Goal: Information Seeking & Learning: Check status

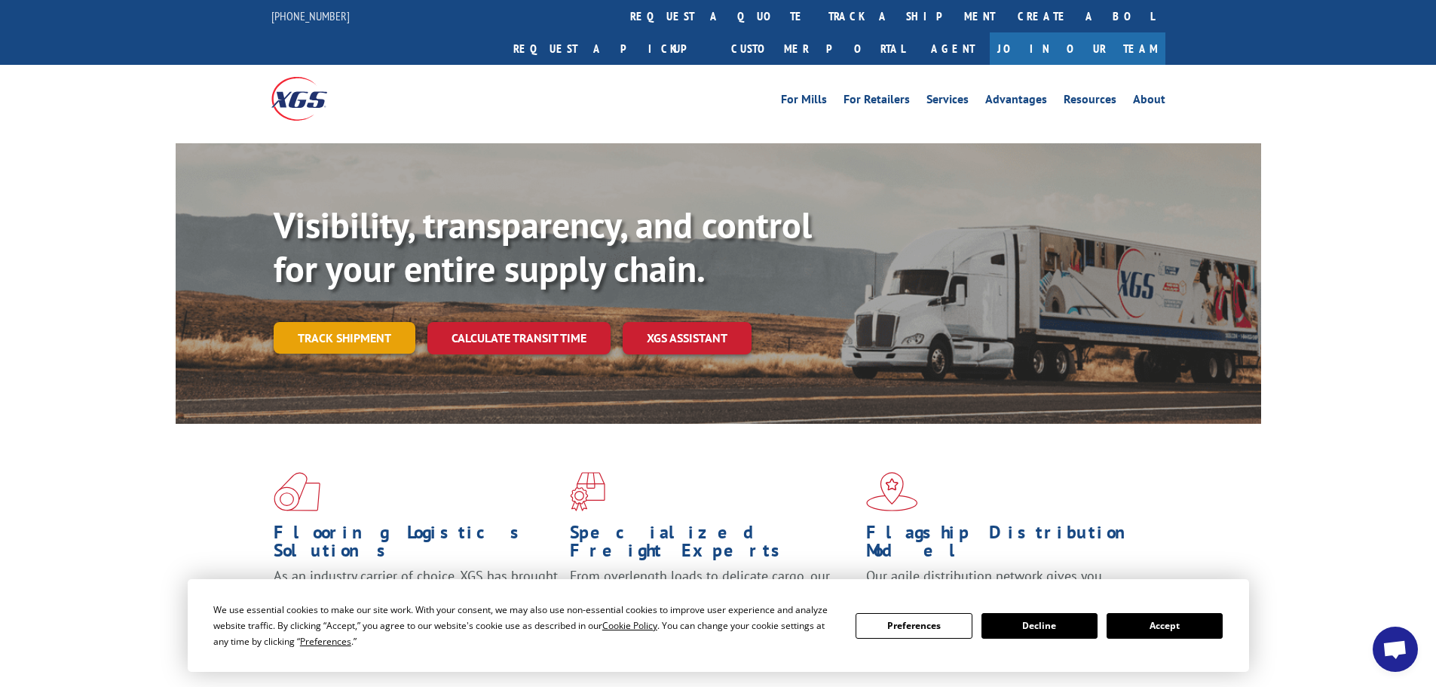
click at [326, 322] on link "Track shipment" at bounding box center [345, 338] width 142 height 32
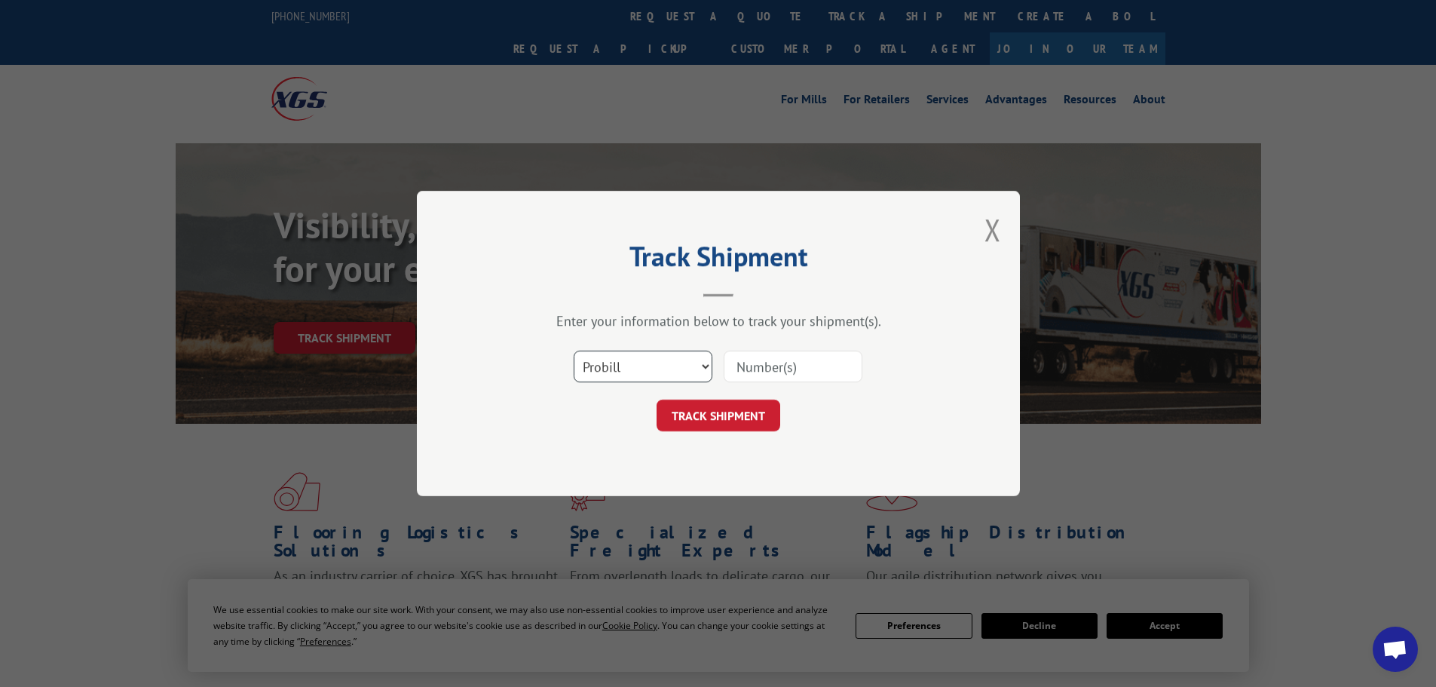
click at [648, 371] on select "Select category... Probill BOL PO" at bounding box center [643, 366] width 139 height 32
select select "bol"
click at [574, 350] on select "Select category... Probill BOL PO" at bounding box center [643, 366] width 139 height 32
click at [752, 364] on input at bounding box center [793, 366] width 139 height 32
paste input "7063236"
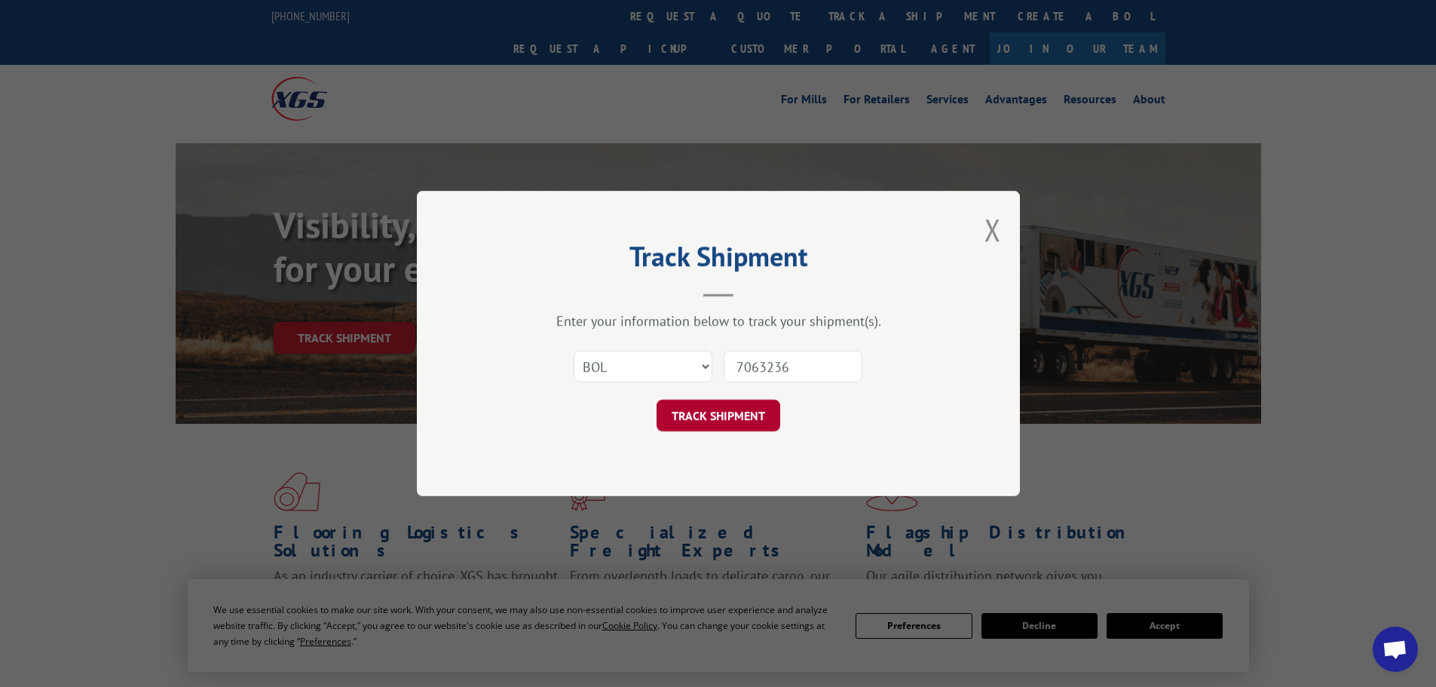
type input "7063236"
click at [721, 416] on button "TRACK SHIPMENT" at bounding box center [718, 415] width 124 height 32
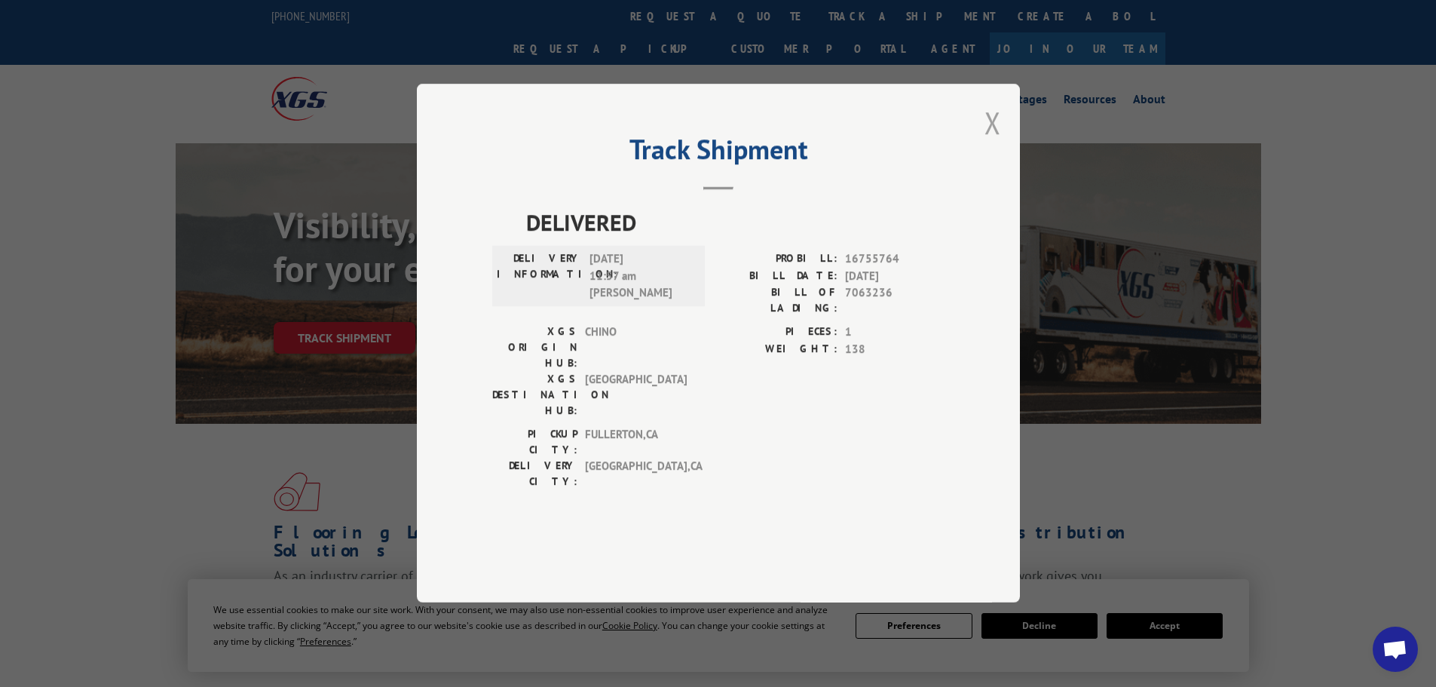
click at [998, 142] on button "Close modal" at bounding box center [992, 123] width 17 height 40
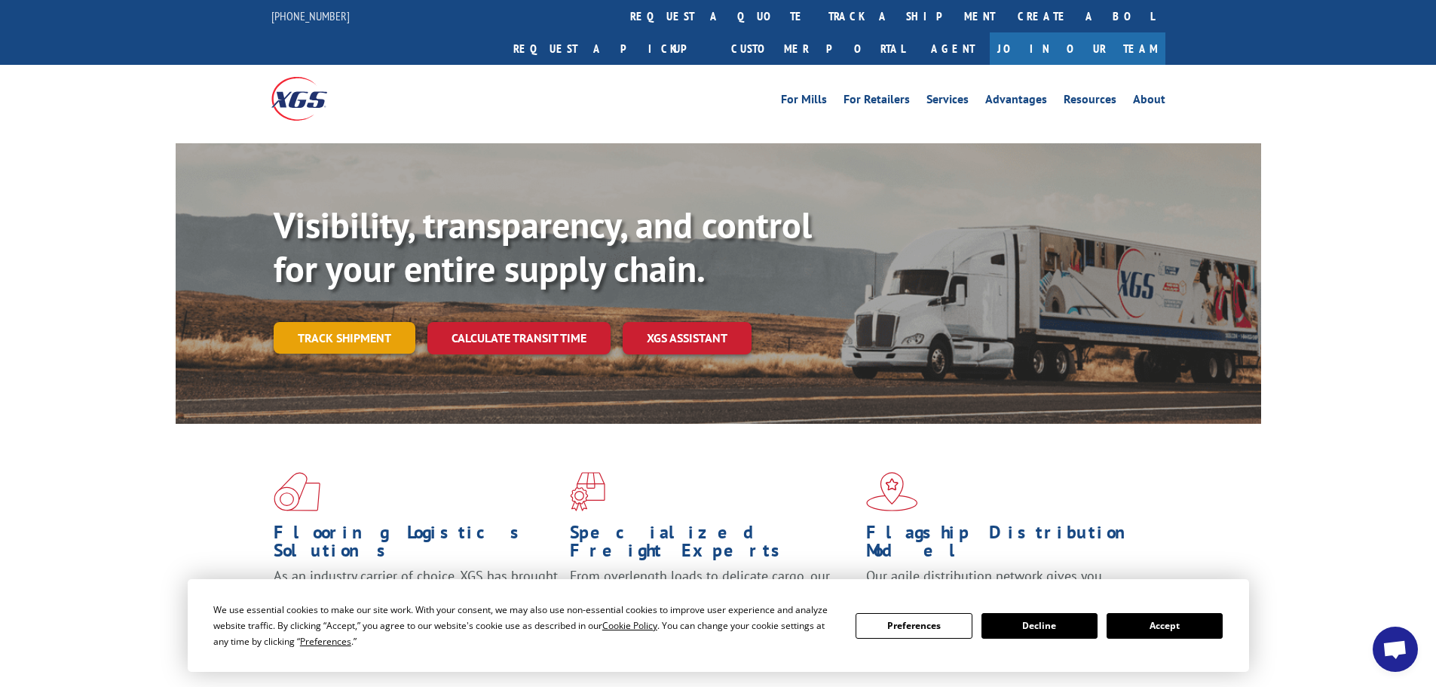
click at [360, 322] on link "Track shipment" at bounding box center [345, 338] width 142 height 32
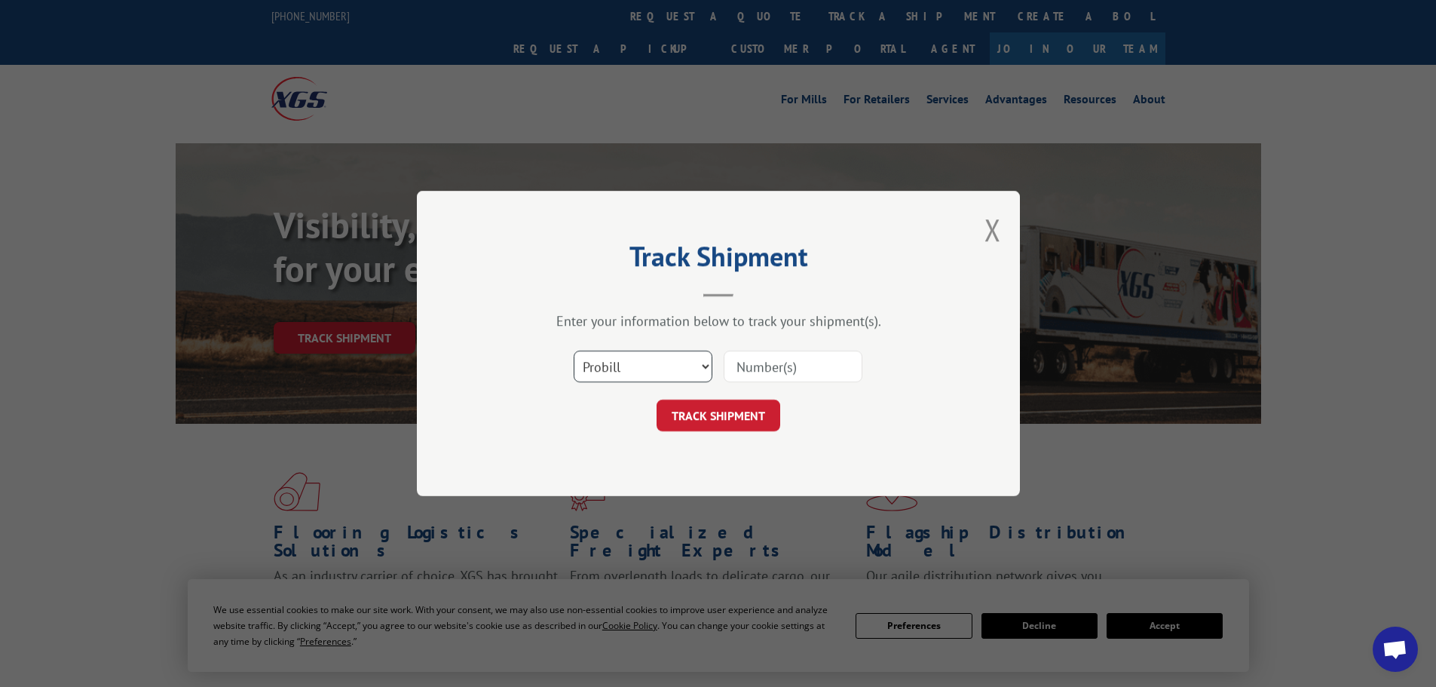
click at [661, 373] on select "Select category... Probill BOL PO" at bounding box center [643, 366] width 139 height 32
select select "bol"
click at [574, 350] on select "Select category... Probill BOL PO" at bounding box center [643, 366] width 139 height 32
click at [767, 363] on input at bounding box center [793, 366] width 139 height 32
paste input "7063621"
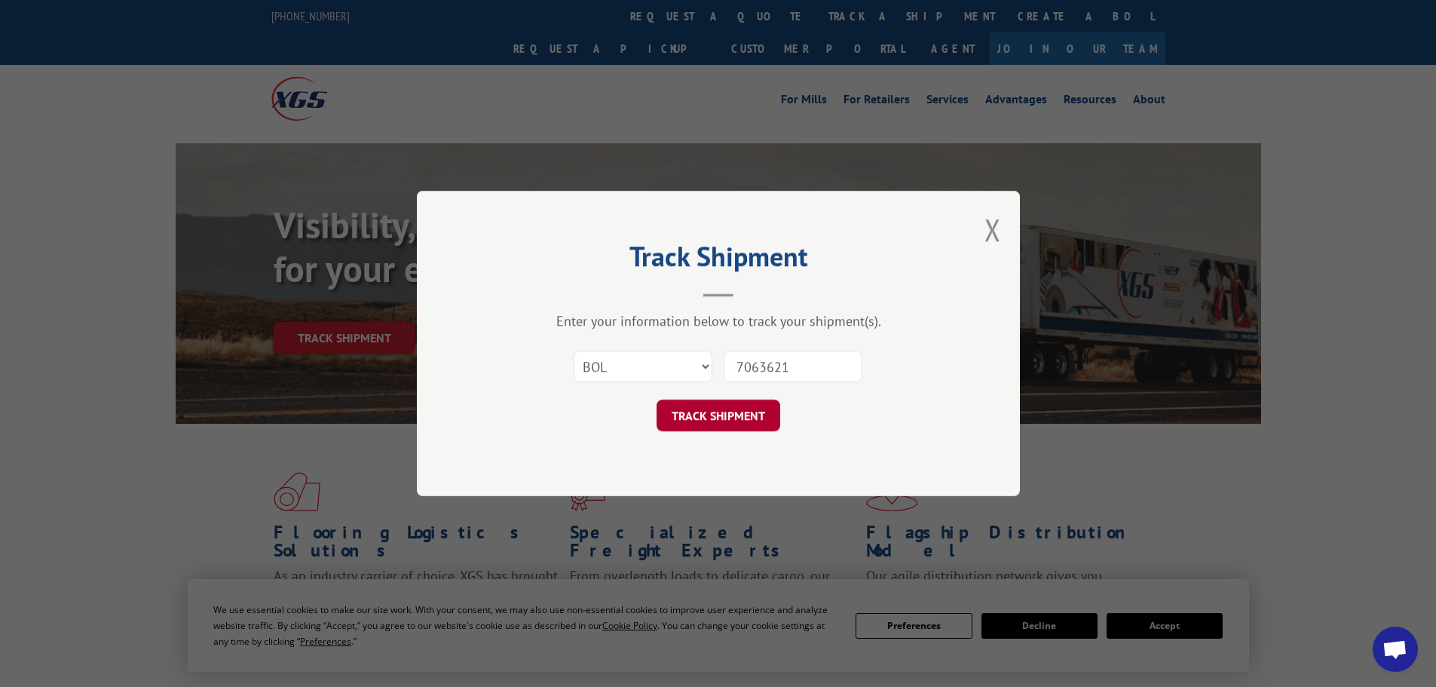
type input "7063621"
click at [730, 411] on button "TRACK SHIPMENT" at bounding box center [718, 415] width 124 height 32
